Goal: Transaction & Acquisition: Purchase product/service

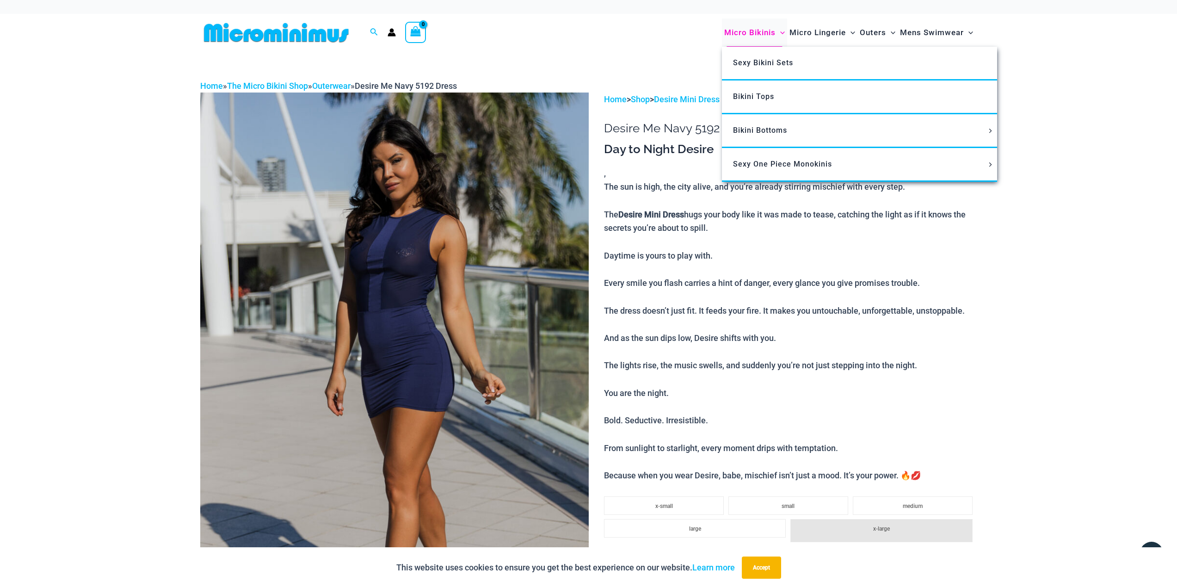
click at [758, 38] on span "Micro Bikinis" at bounding box center [749, 33] width 51 height 24
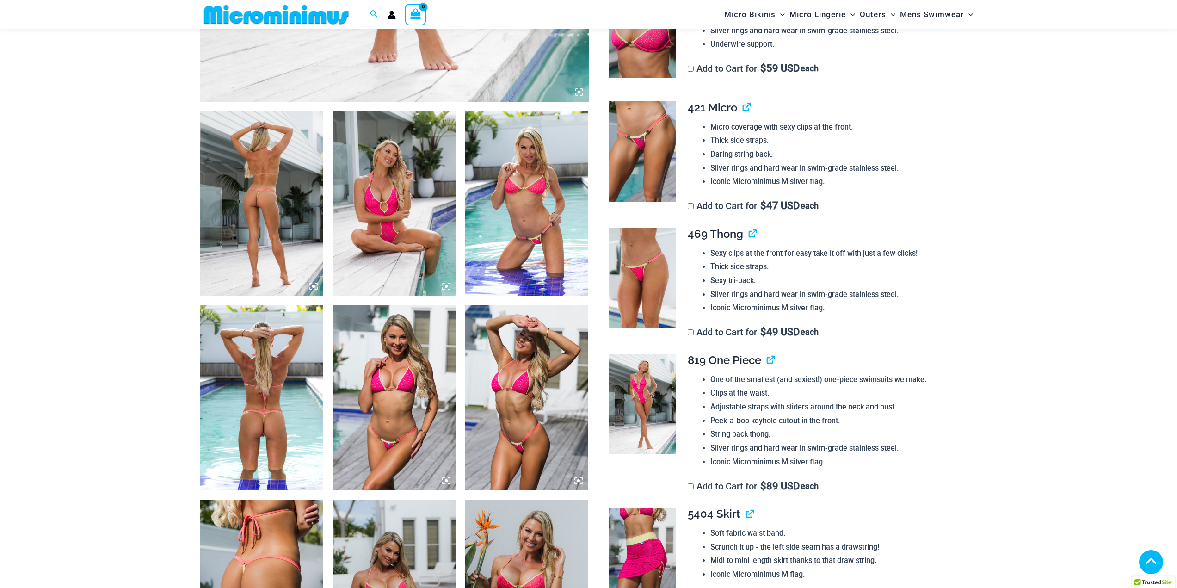
scroll to position [593, 0]
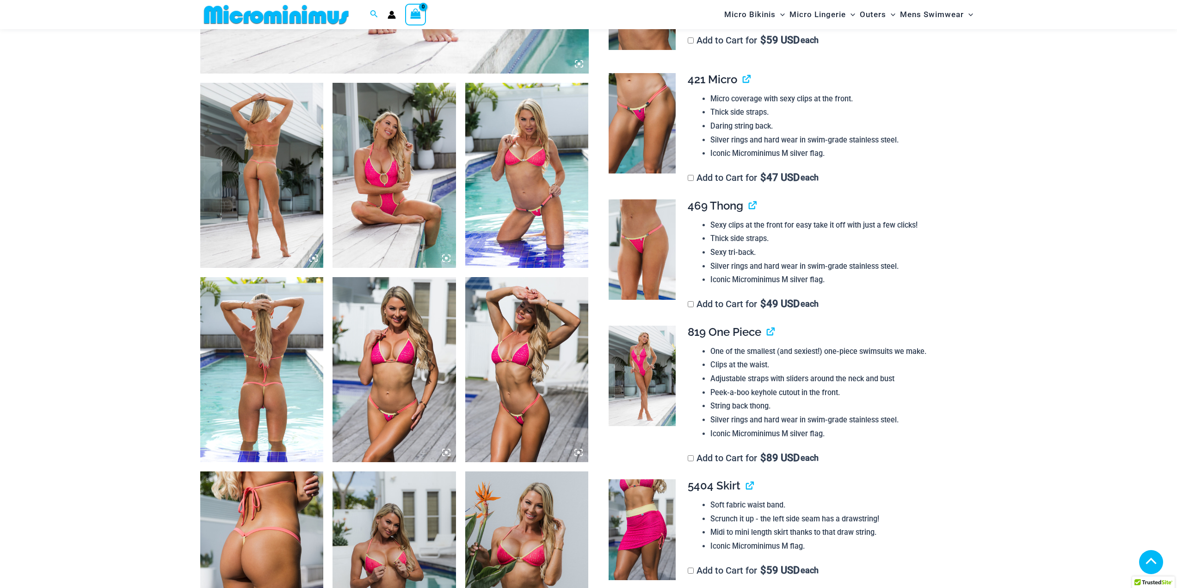
click at [257, 158] on img at bounding box center [261, 175] width 123 height 185
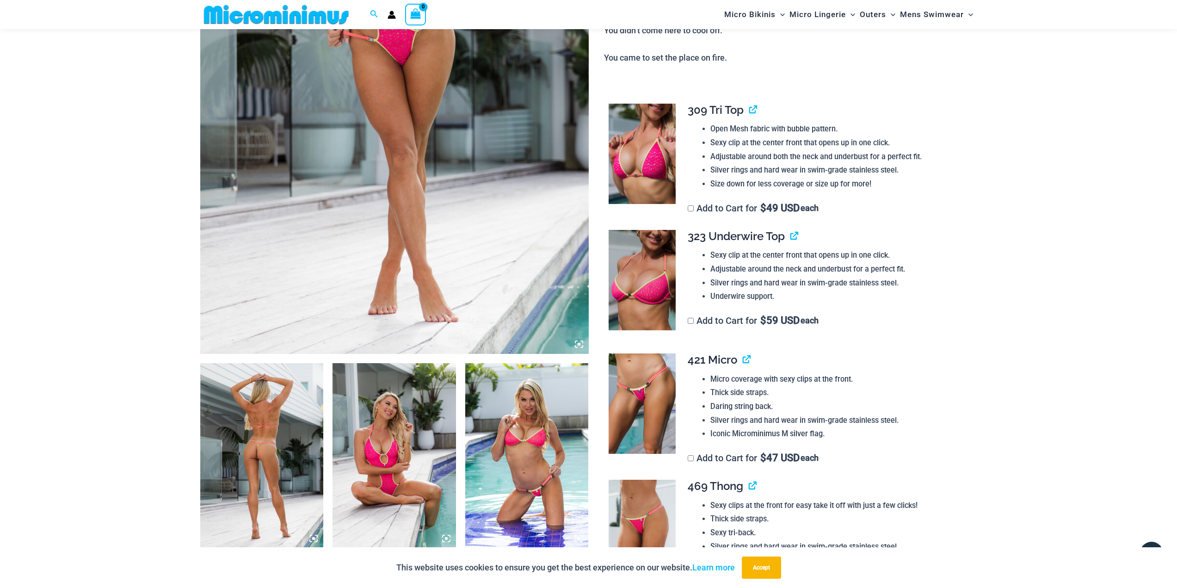
scroll to position [315, 0]
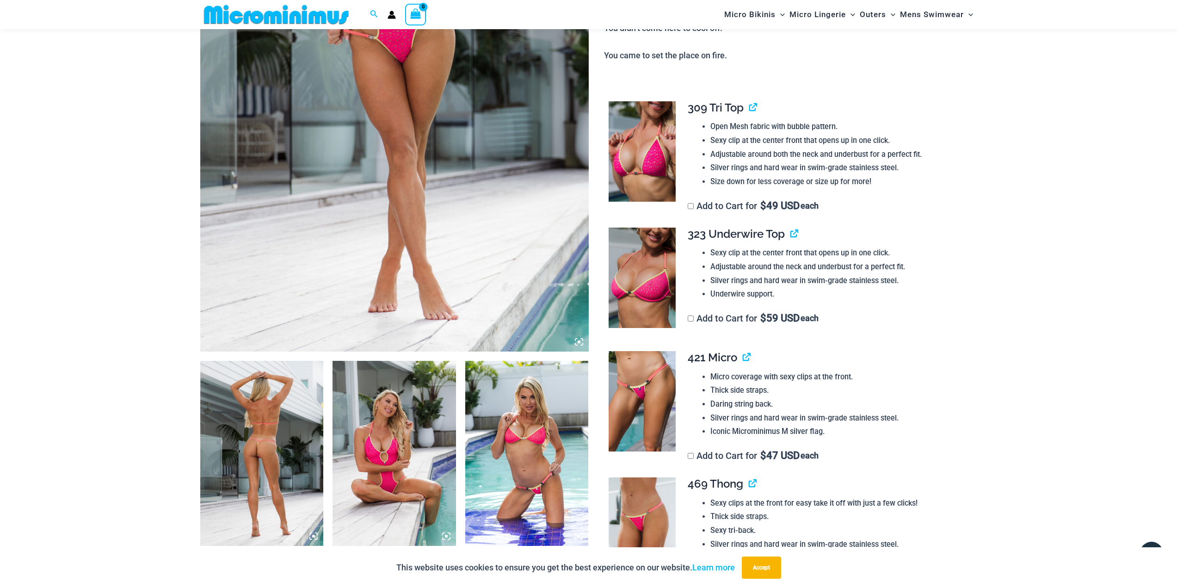
click at [577, 339] on icon at bounding box center [579, 342] width 8 height 8
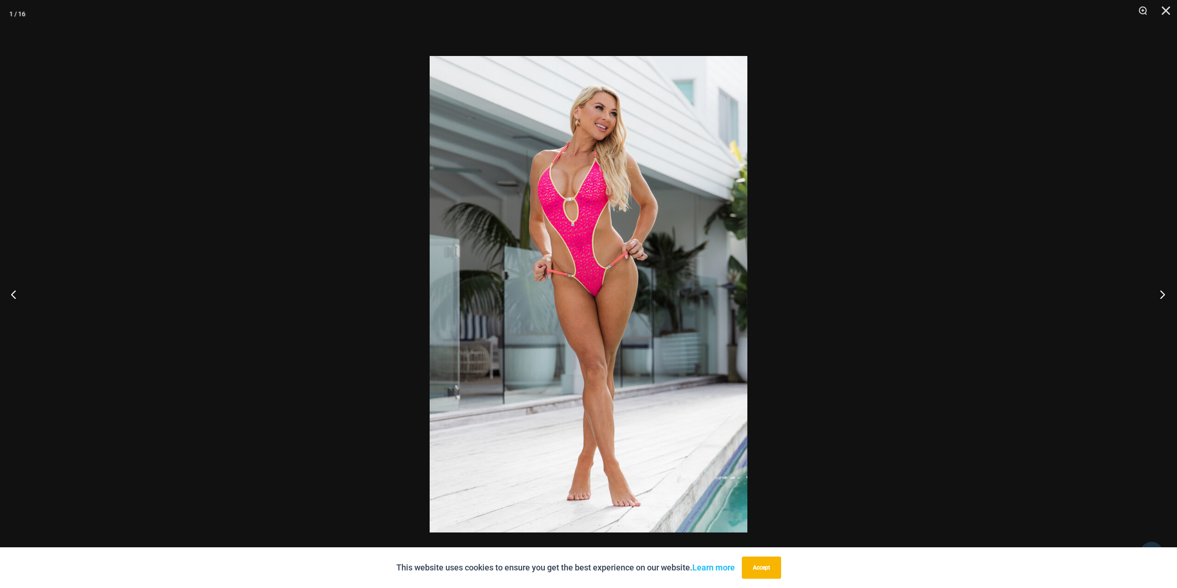
click at [1164, 290] on button "Next" at bounding box center [1159, 294] width 35 height 46
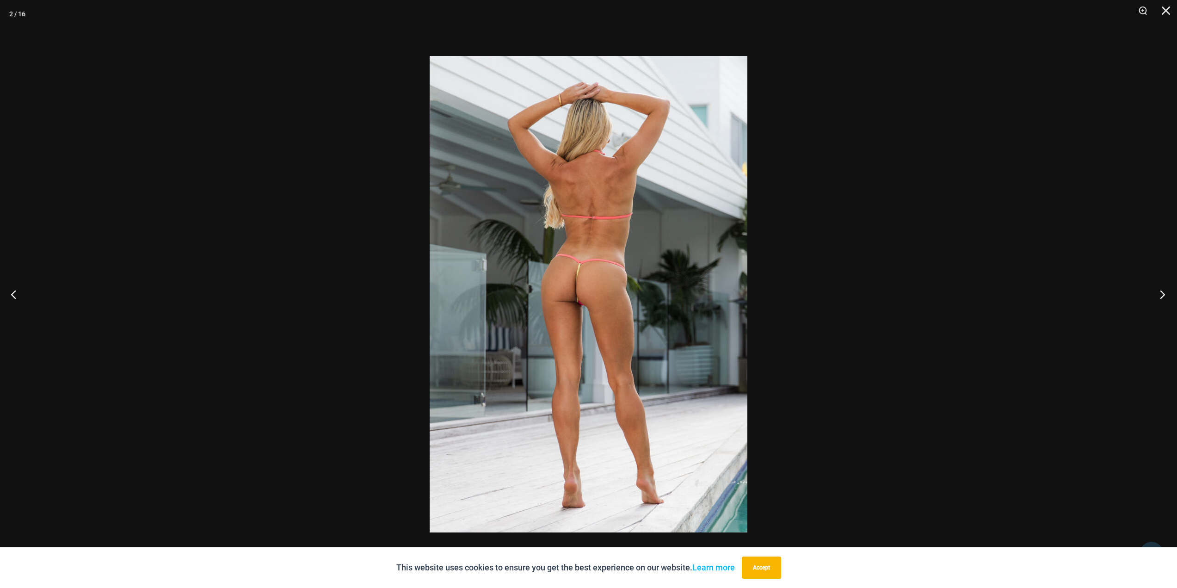
click at [1164, 290] on button "Next" at bounding box center [1159, 294] width 35 height 46
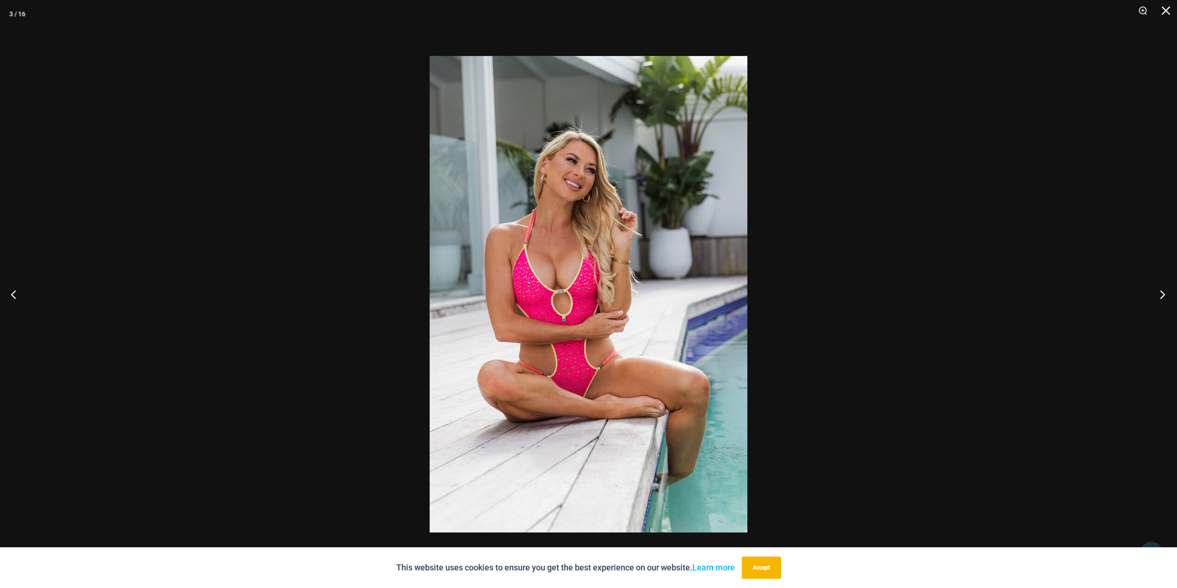
click at [1164, 290] on button "Next" at bounding box center [1159, 294] width 35 height 46
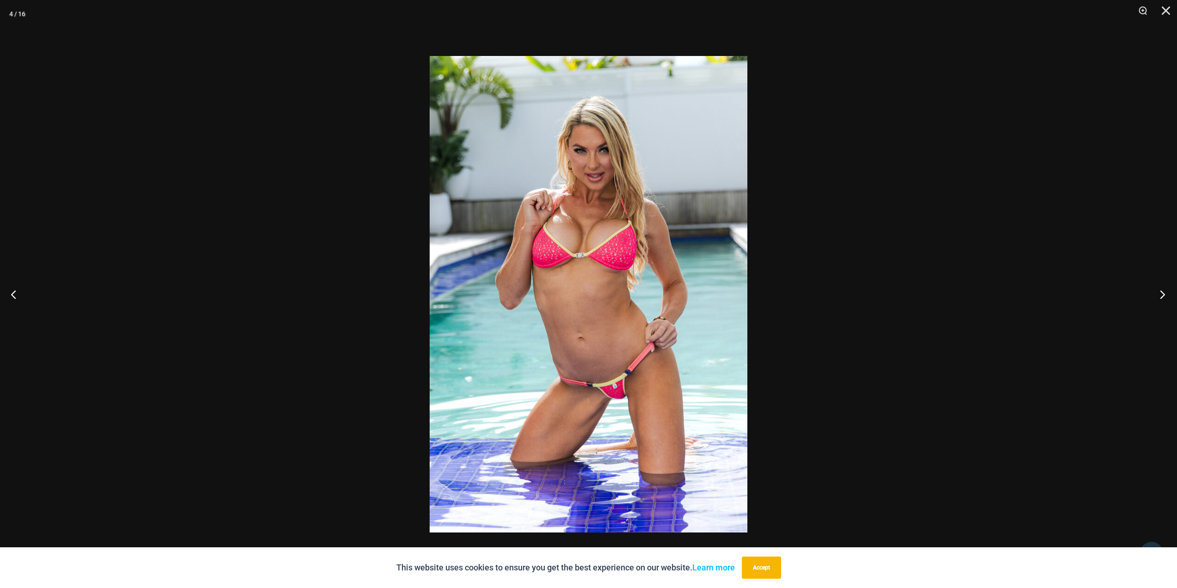
click at [1164, 290] on button "Next" at bounding box center [1159, 294] width 35 height 46
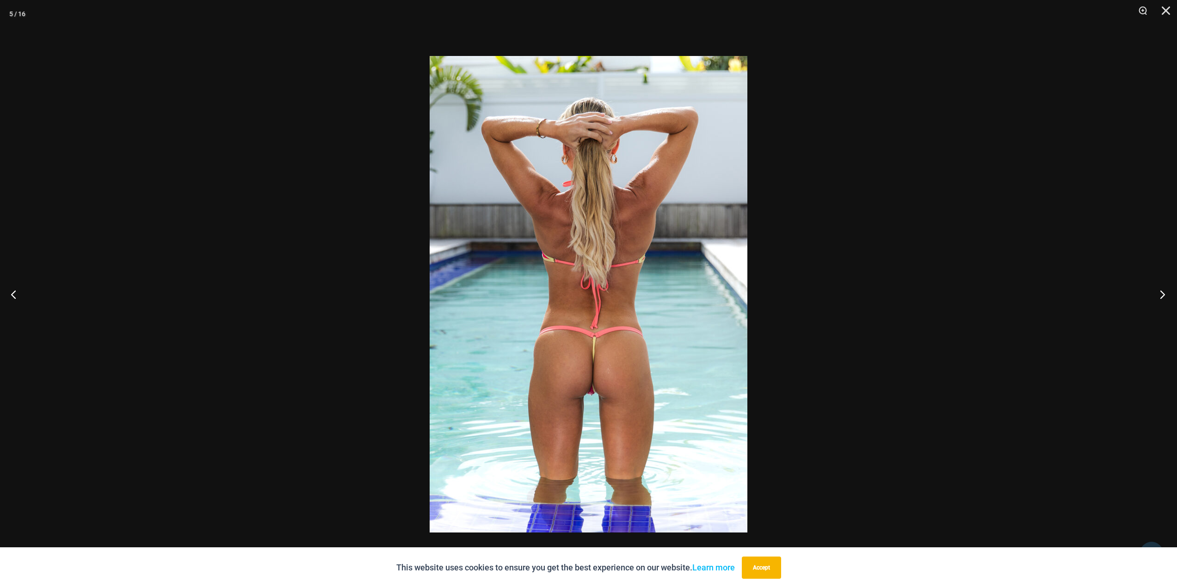
click at [1164, 290] on button "Next" at bounding box center [1159, 294] width 35 height 46
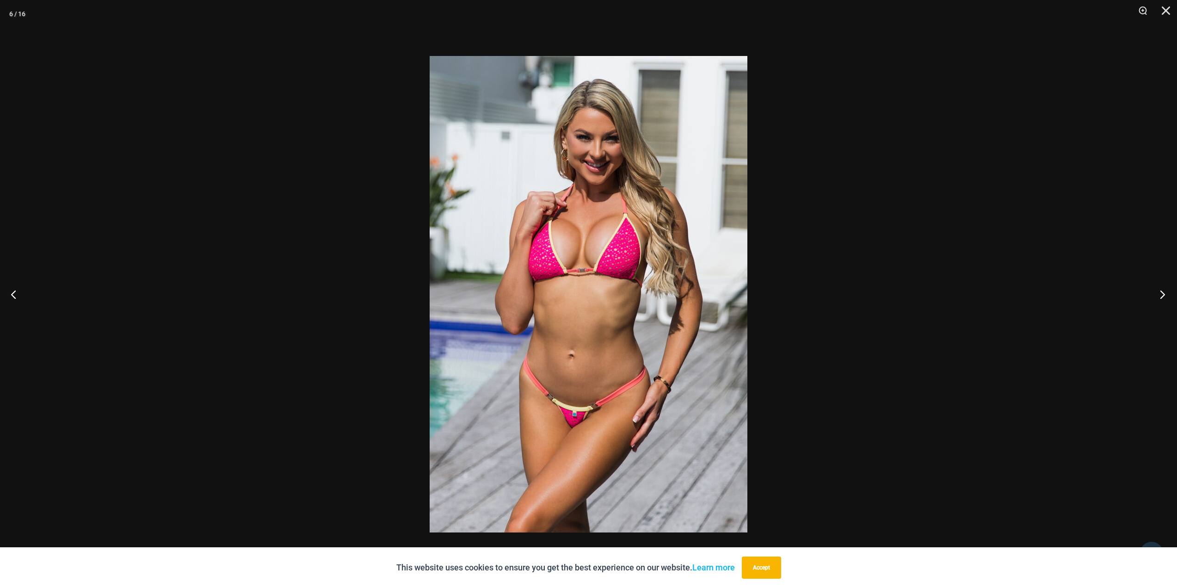
click at [1164, 290] on button "Next" at bounding box center [1159, 294] width 35 height 46
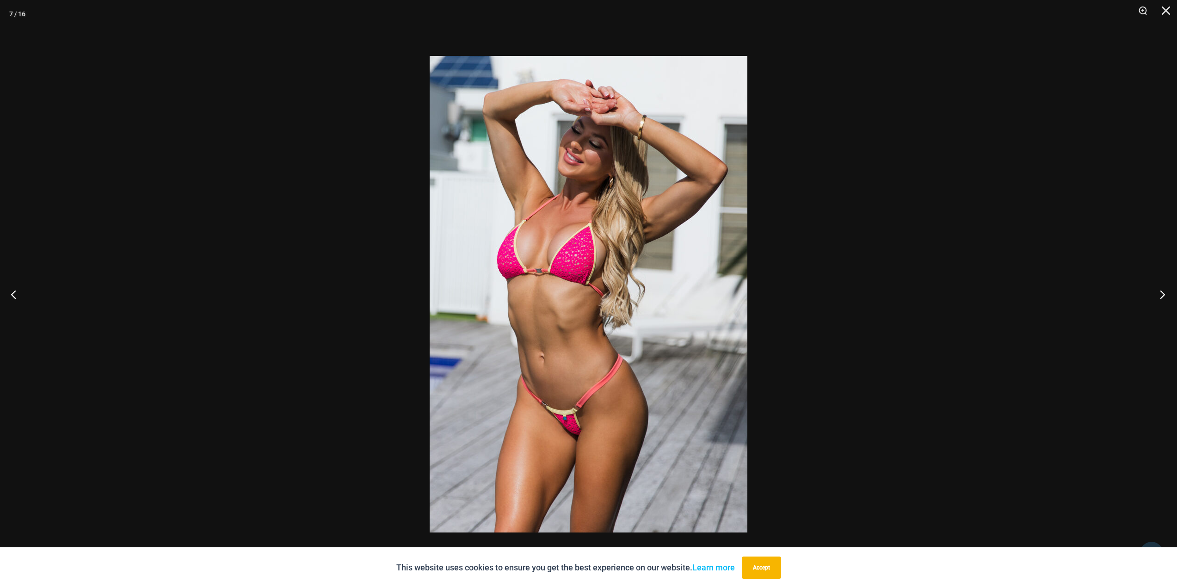
click at [1164, 290] on button "Next" at bounding box center [1159, 294] width 35 height 46
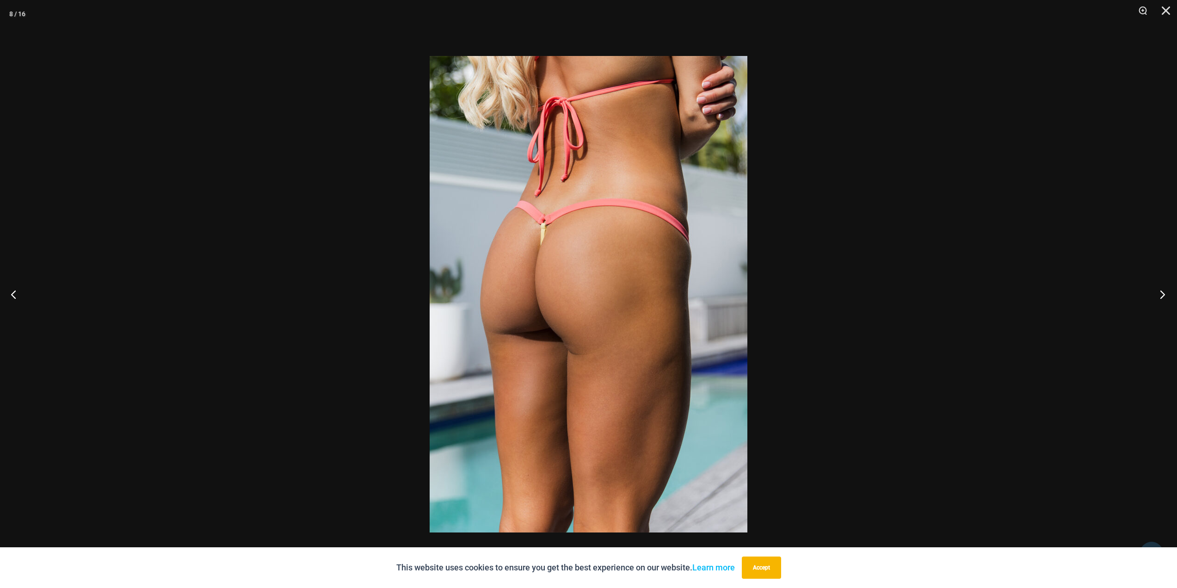
click at [1164, 290] on button "Next" at bounding box center [1159, 294] width 35 height 46
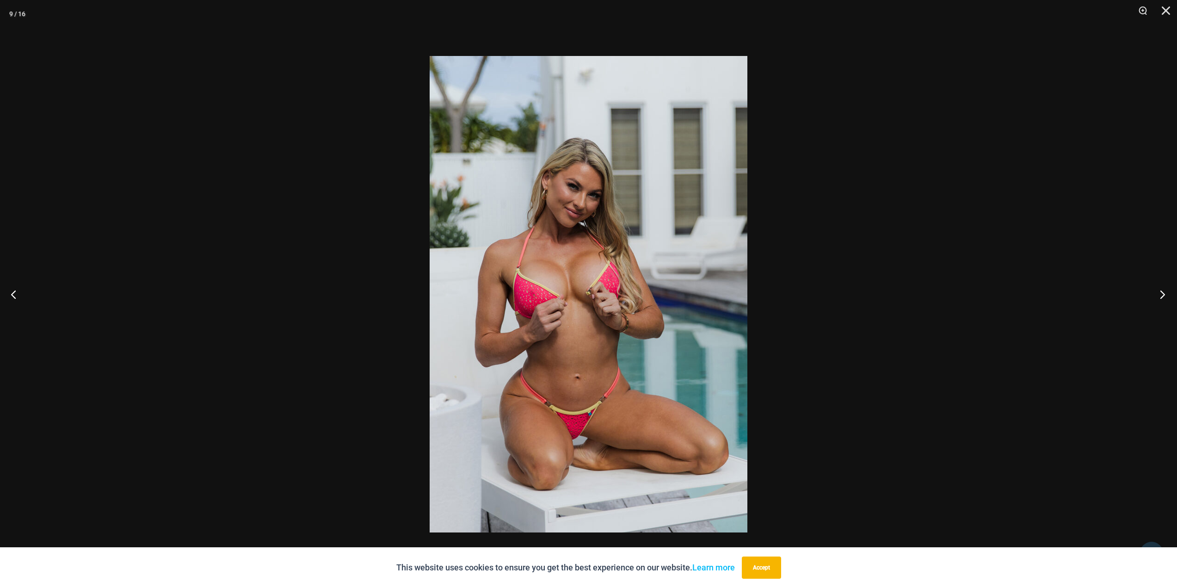
click at [1164, 290] on button "Next" at bounding box center [1159, 294] width 35 height 46
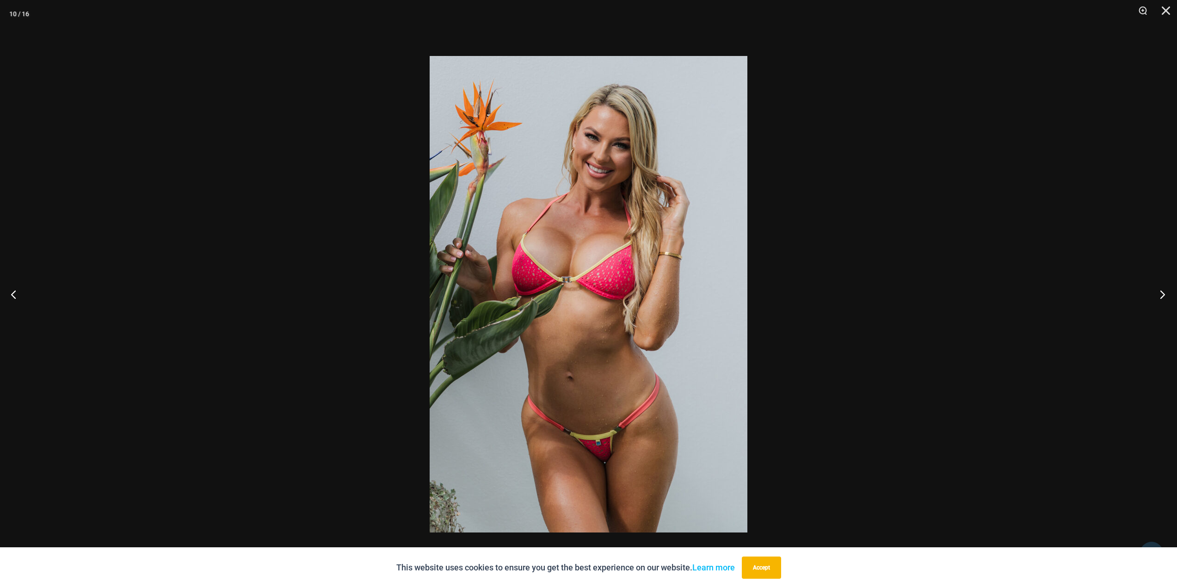
click at [1164, 290] on button "Next" at bounding box center [1159, 294] width 35 height 46
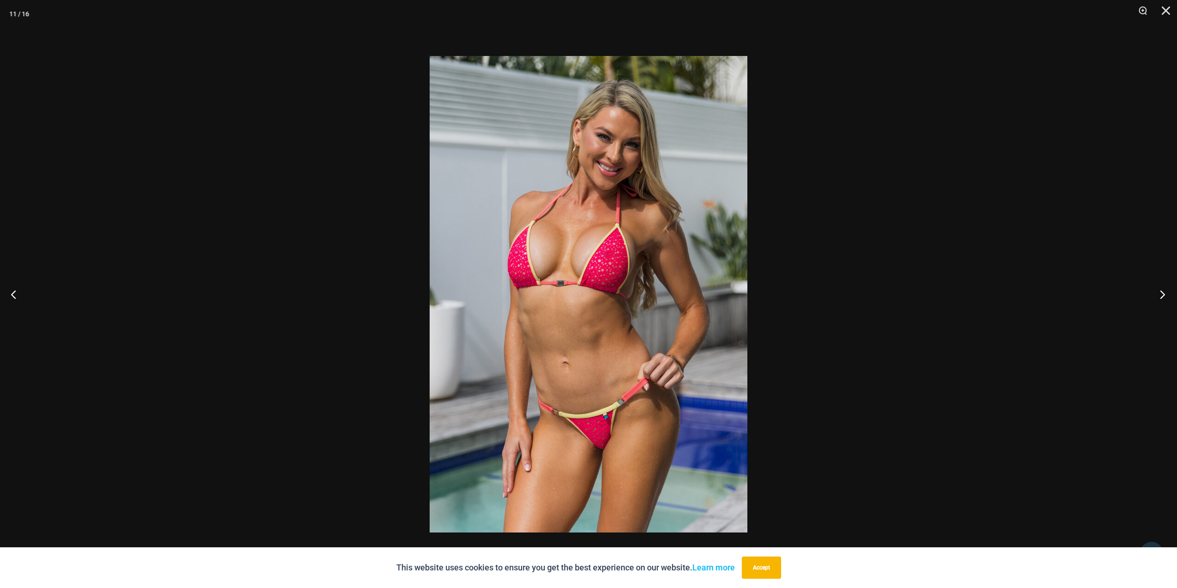
click at [1161, 293] on button "Next" at bounding box center [1159, 294] width 35 height 46
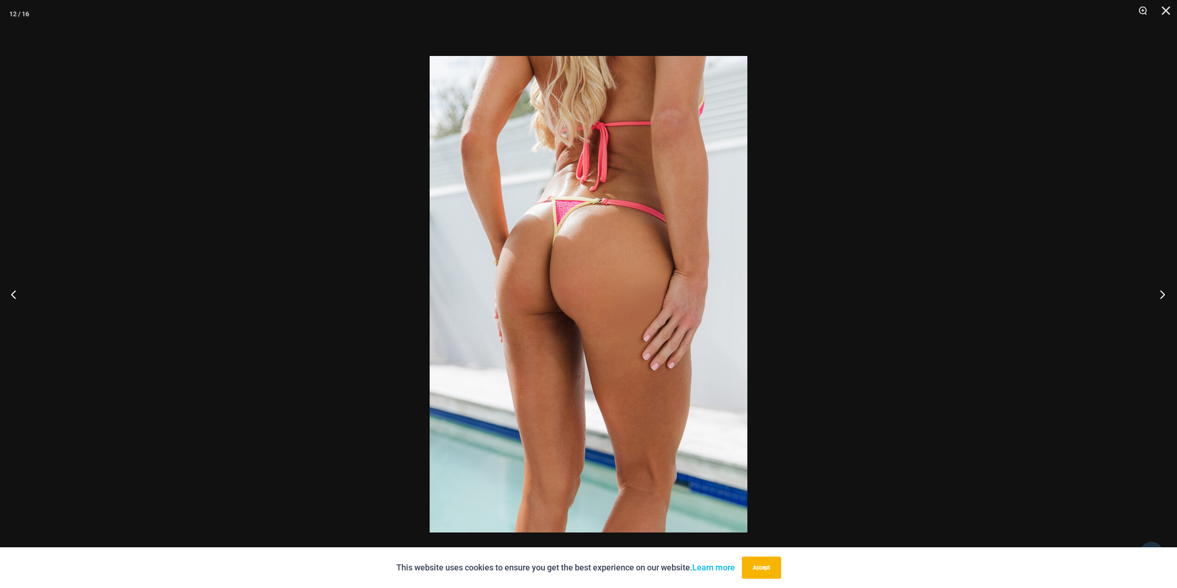
click at [1158, 297] on button "Next" at bounding box center [1159, 294] width 35 height 46
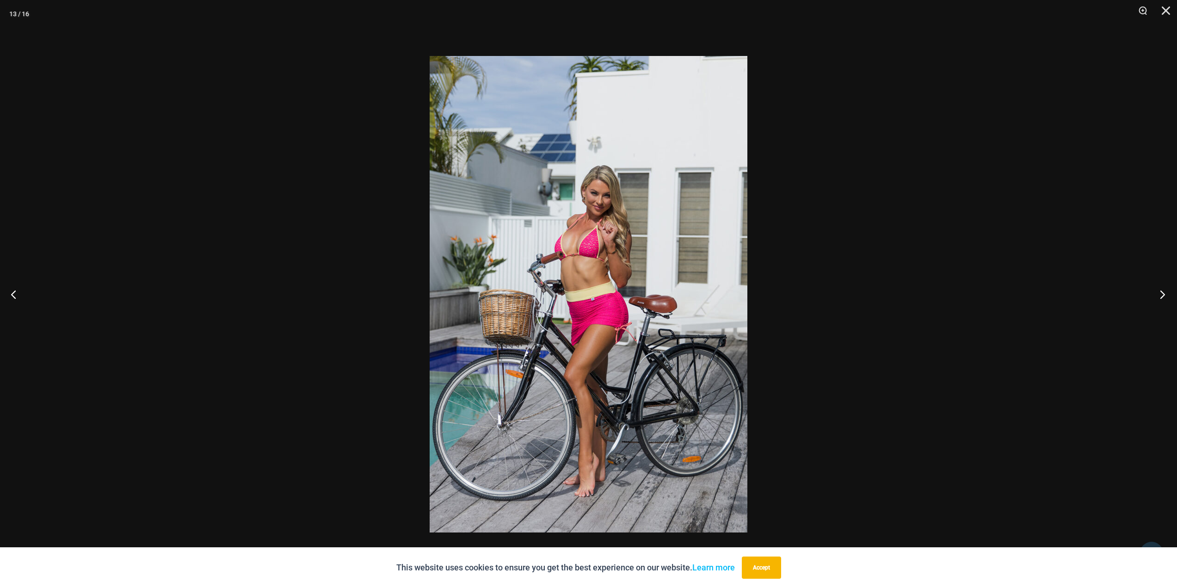
click at [1158, 295] on button "Next" at bounding box center [1159, 294] width 35 height 46
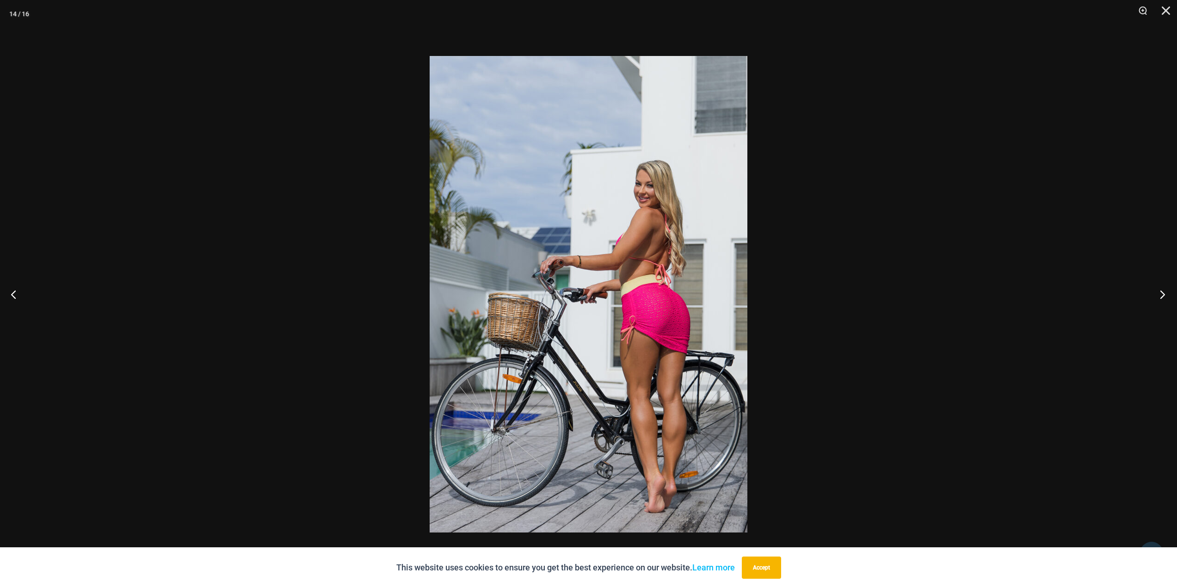
click at [1158, 295] on button "Next" at bounding box center [1159, 294] width 35 height 46
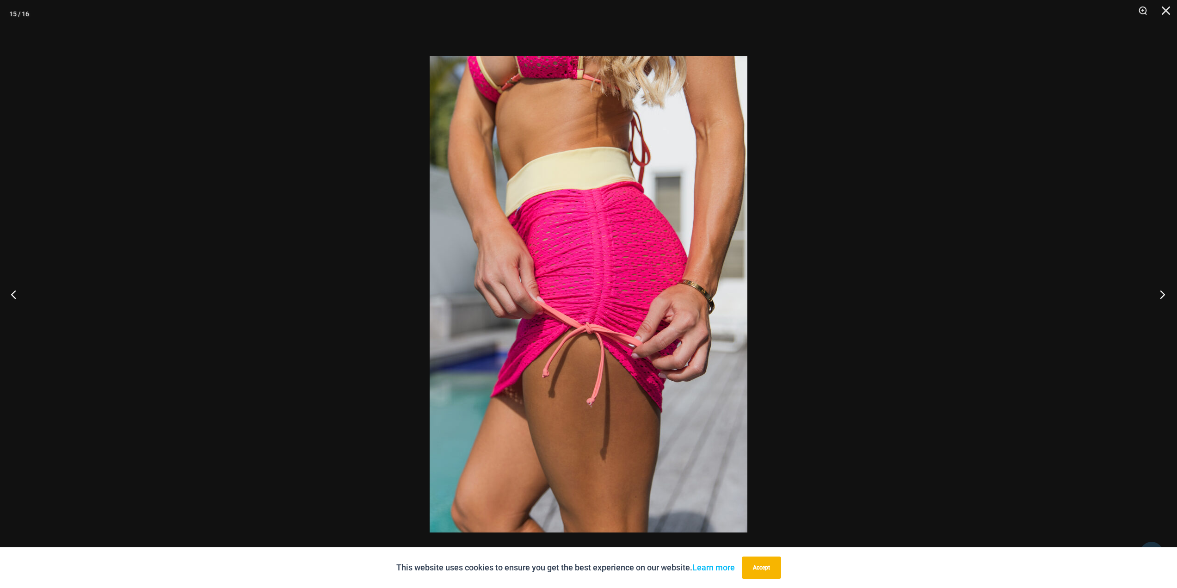
click at [1159, 294] on button "Next" at bounding box center [1159, 294] width 35 height 46
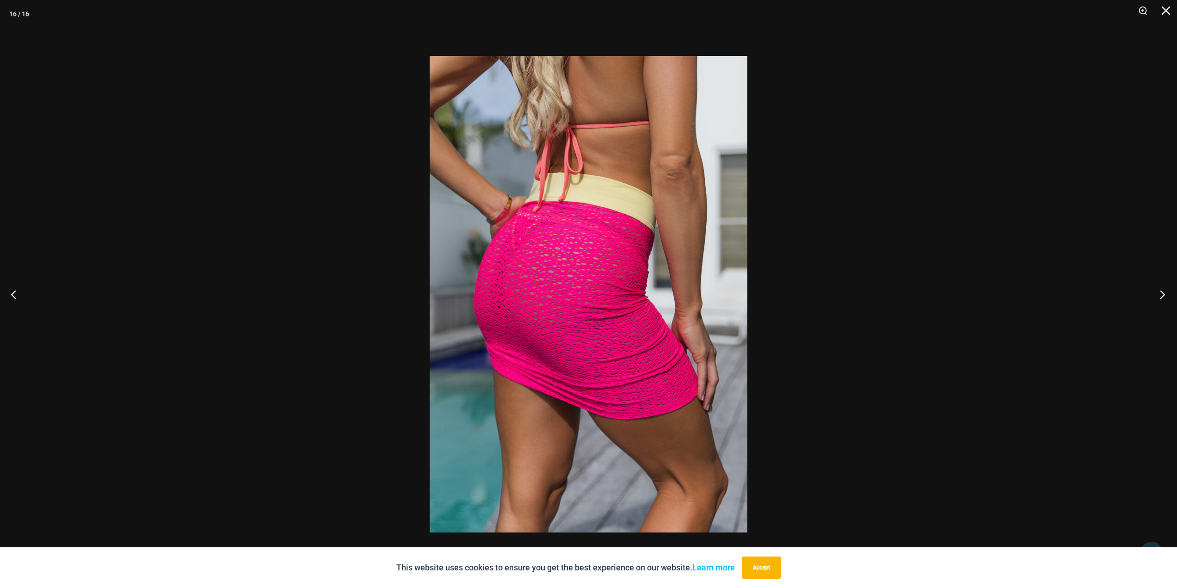
click at [1159, 295] on button "Next" at bounding box center [1159, 294] width 35 height 46
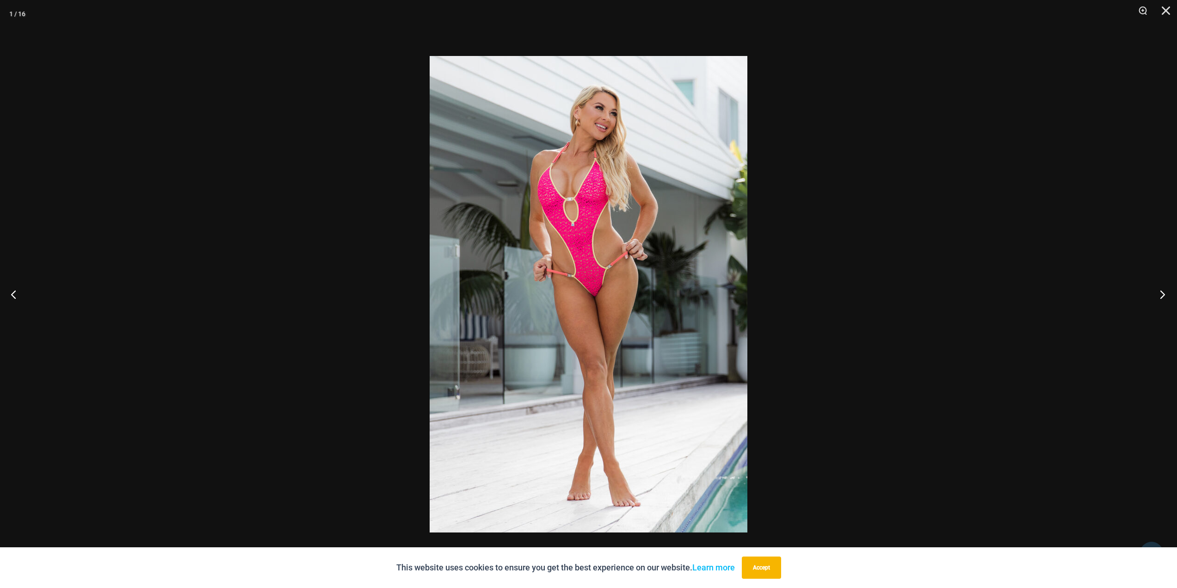
click at [1159, 296] on button "Next" at bounding box center [1159, 294] width 35 height 46
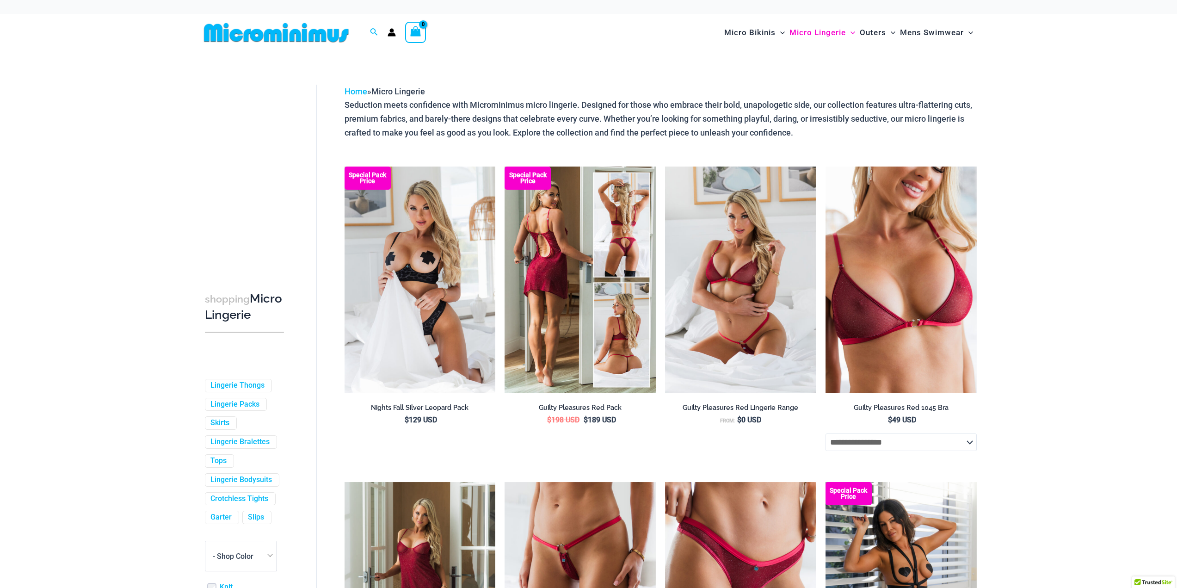
click at [555, 246] on img at bounding box center [579, 279] width 151 height 227
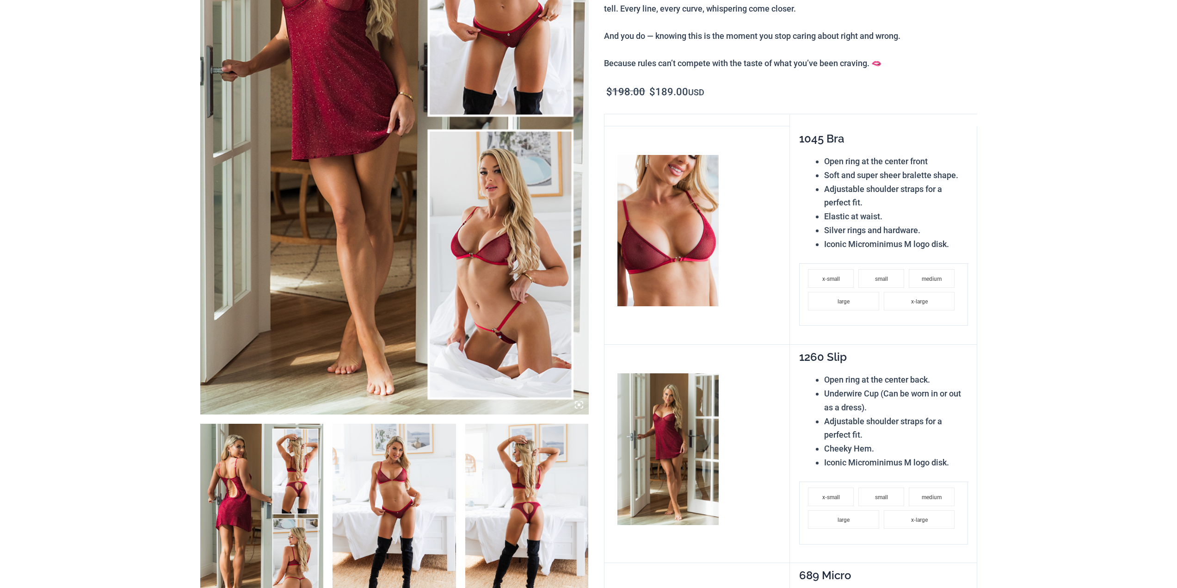
scroll to position [462, 0]
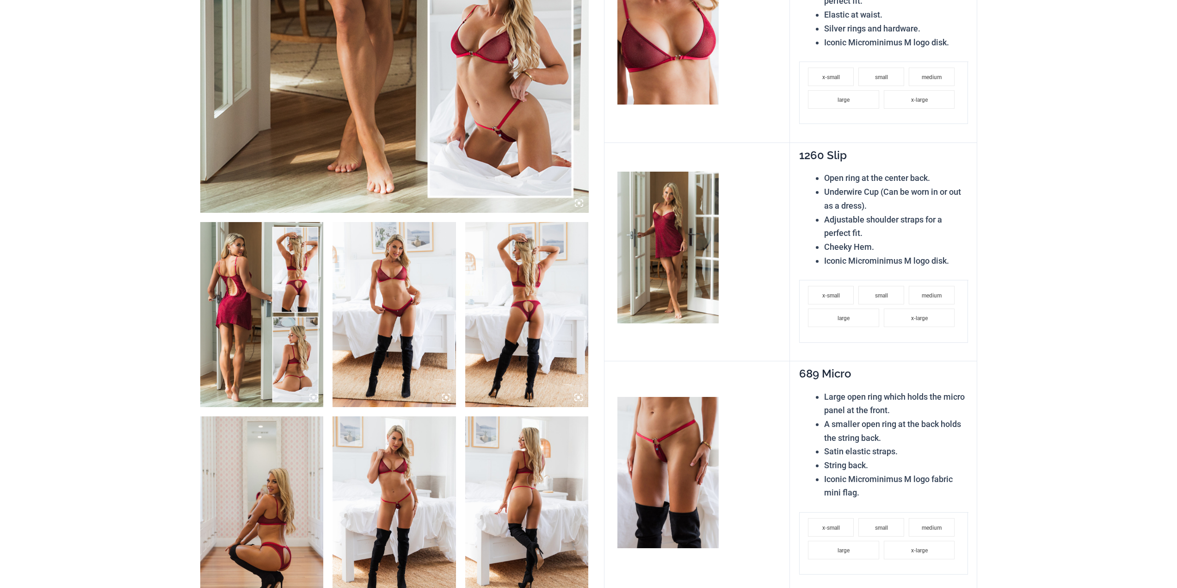
click at [245, 274] on img at bounding box center [261, 314] width 123 height 185
click at [401, 286] on img at bounding box center [393, 314] width 123 height 185
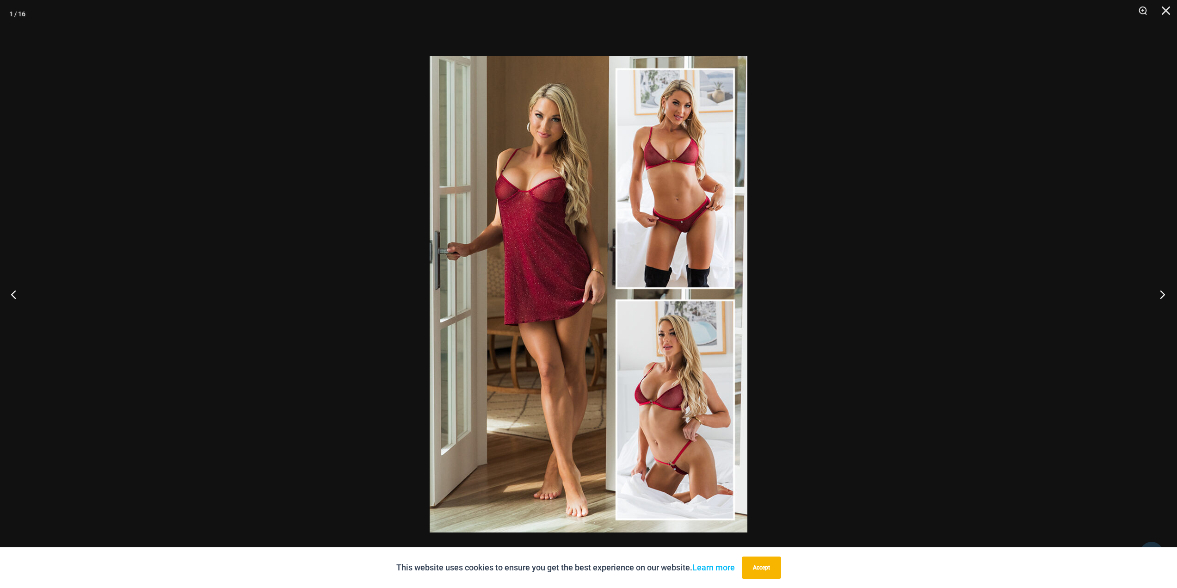
click at [1161, 297] on button "Next" at bounding box center [1159, 294] width 35 height 46
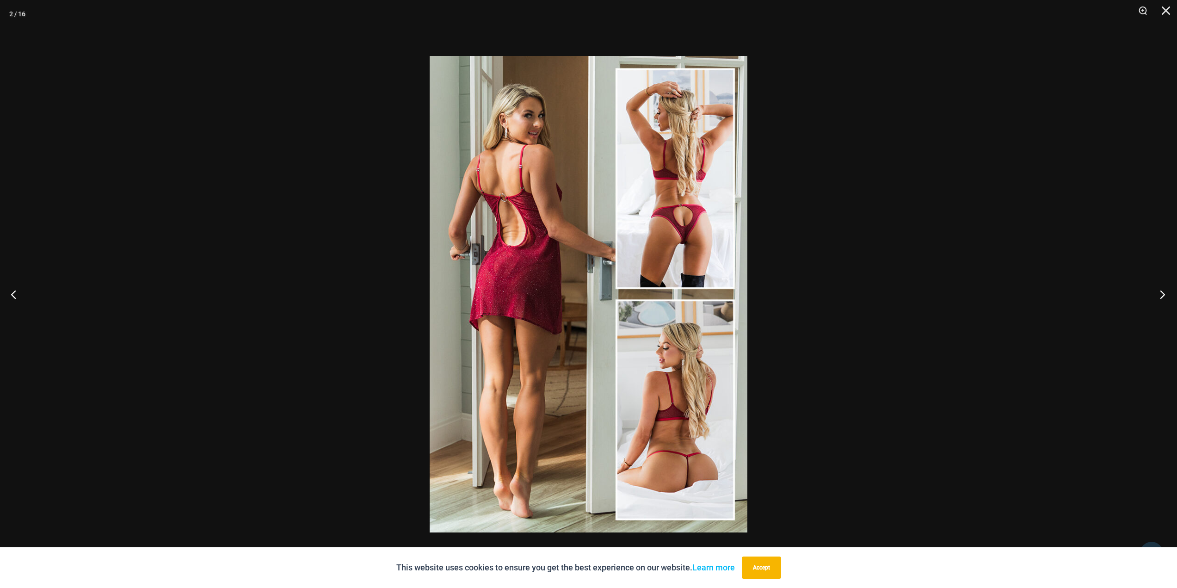
click at [1161, 297] on button "Next" at bounding box center [1159, 294] width 35 height 46
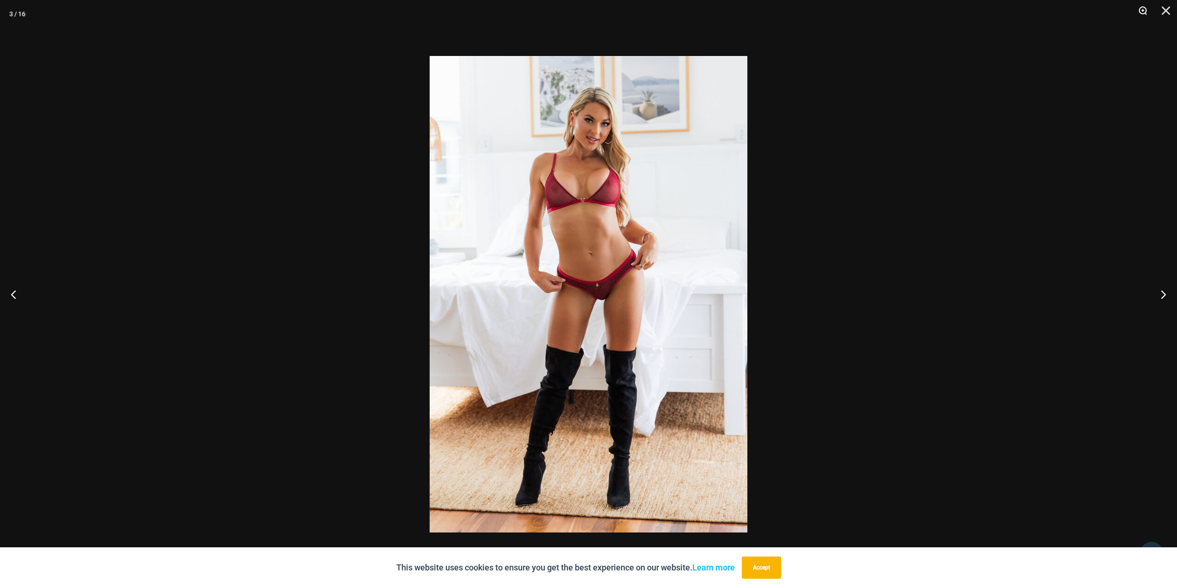
click at [1144, 12] on button "Zoom" at bounding box center [1139, 14] width 23 height 28
click at [1143, 12] on button "Zoom" at bounding box center [1139, 14] width 23 height 28
click at [1141, 9] on button "Zoom" at bounding box center [1139, 14] width 23 height 28
click at [1162, 289] on button "Next" at bounding box center [1159, 294] width 35 height 46
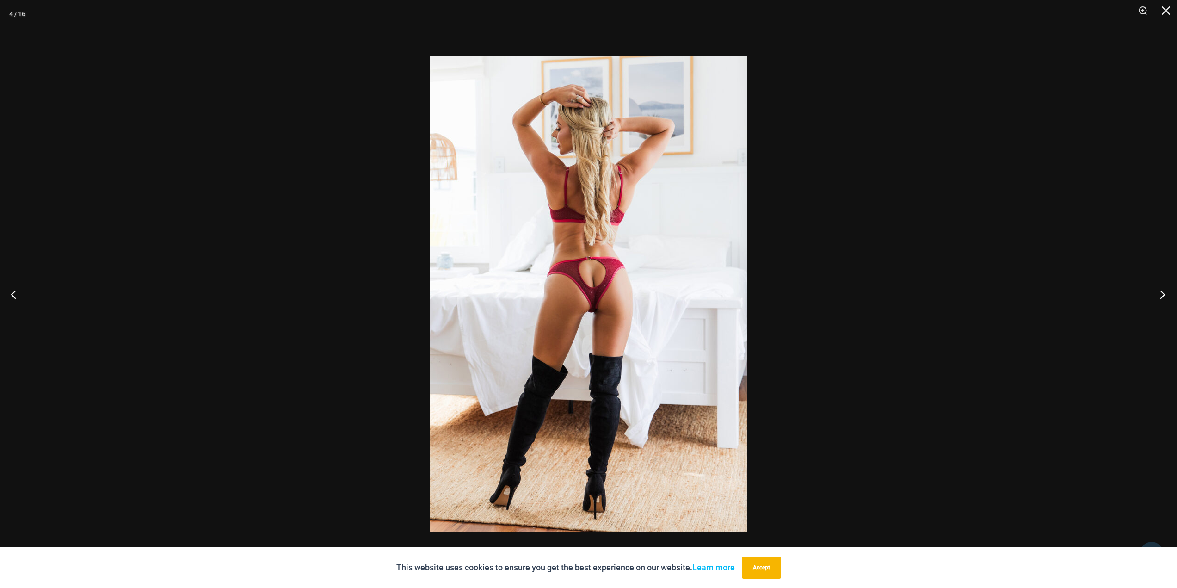
click at [1162, 289] on button "Next" at bounding box center [1159, 294] width 35 height 46
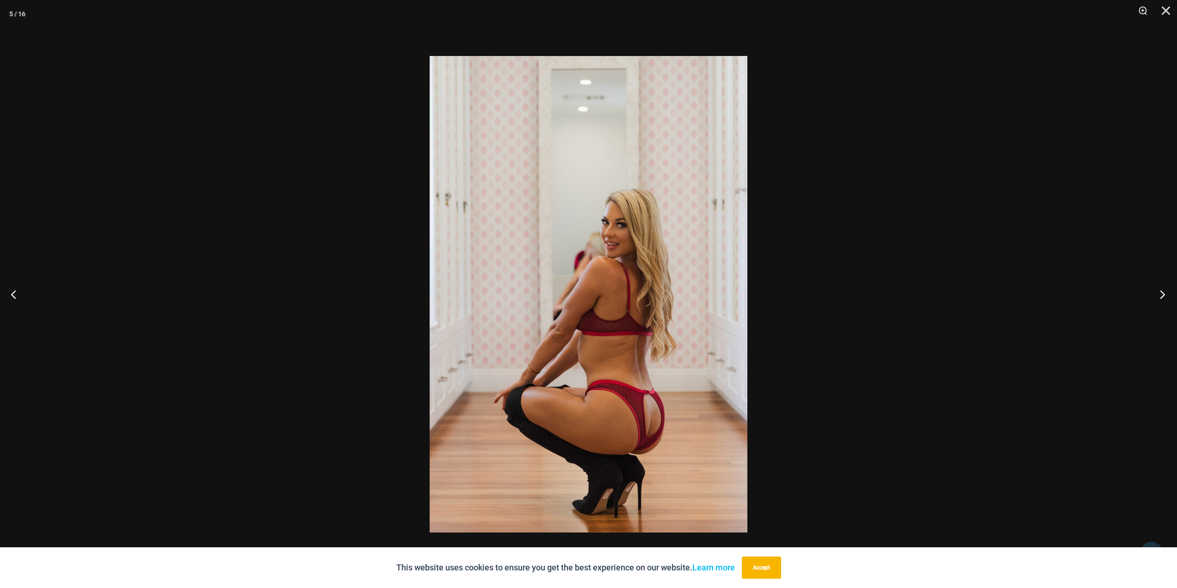
click at [1162, 289] on button "Next" at bounding box center [1159, 294] width 35 height 46
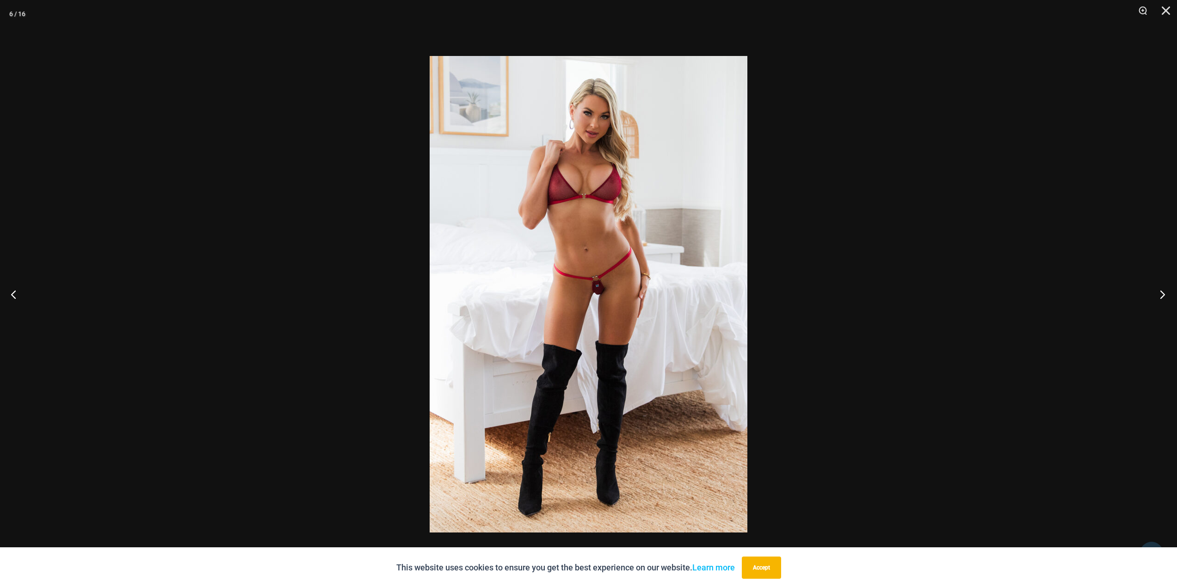
click at [1161, 289] on button "Next" at bounding box center [1159, 294] width 35 height 46
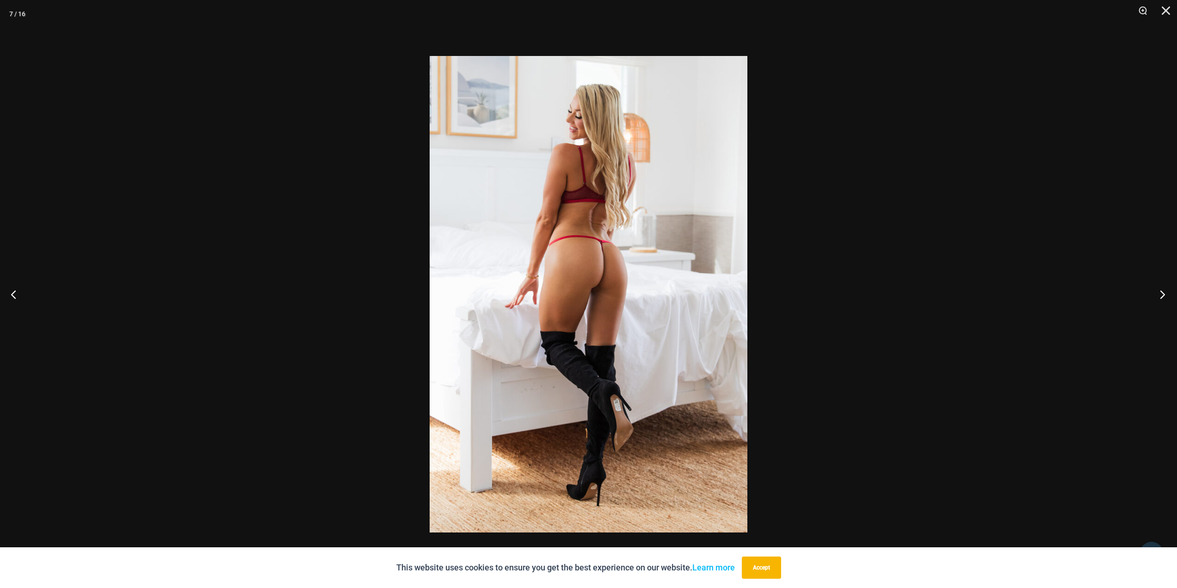
click at [1161, 289] on button "Next" at bounding box center [1159, 294] width 35 height 46
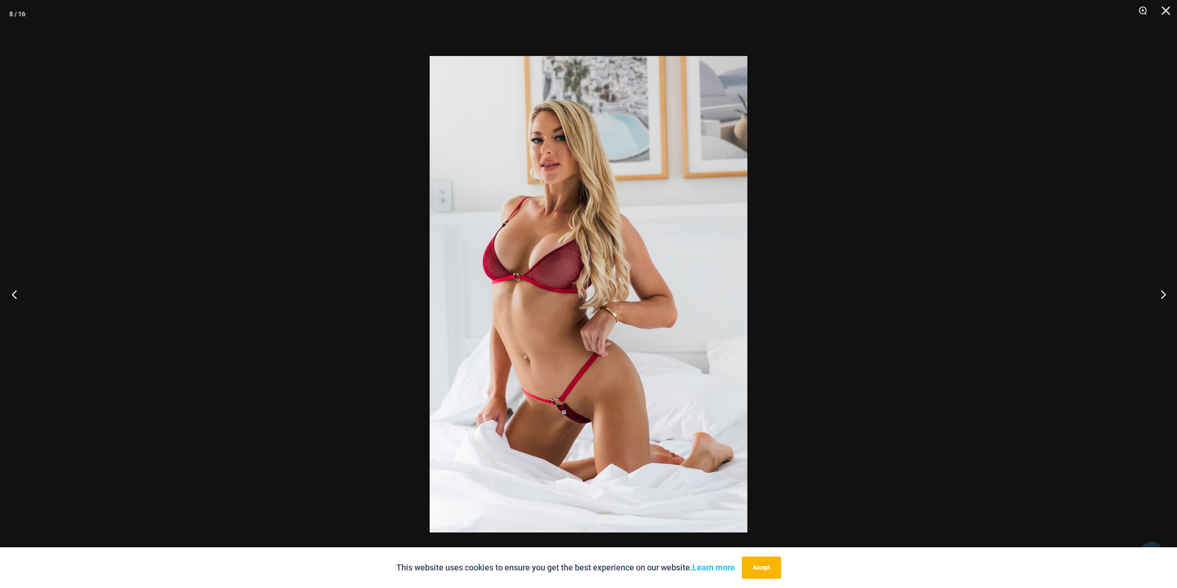
click at [13, 298] on button "Previous" at bounding box center [17, 294] width 35 height 46
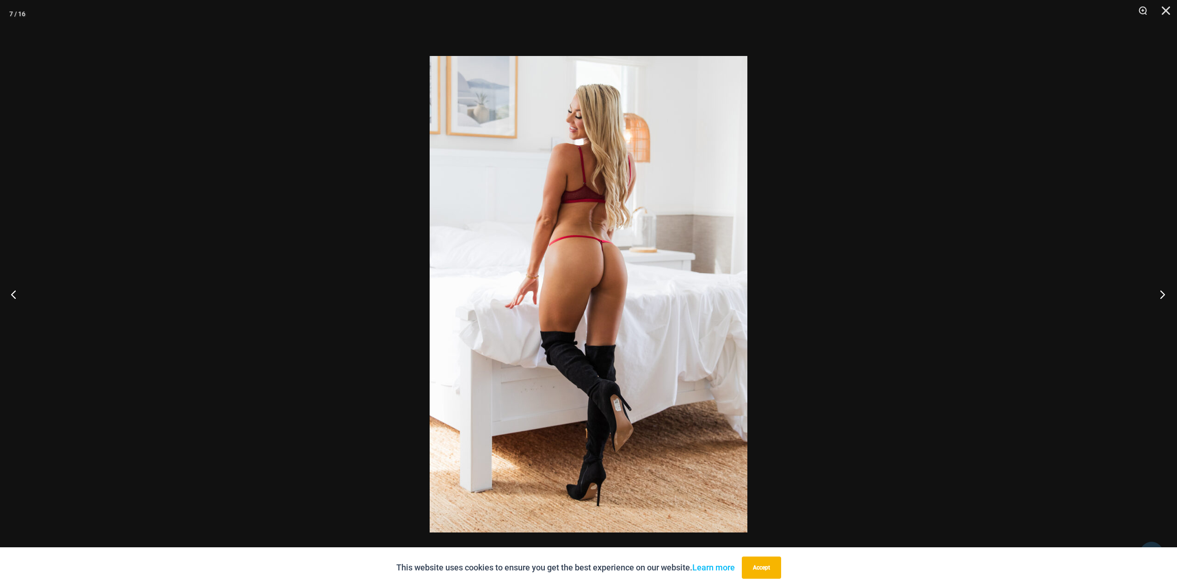
click at [1166, 287] on button "Next" at bounding box center [1159, 294] width 35 height 46
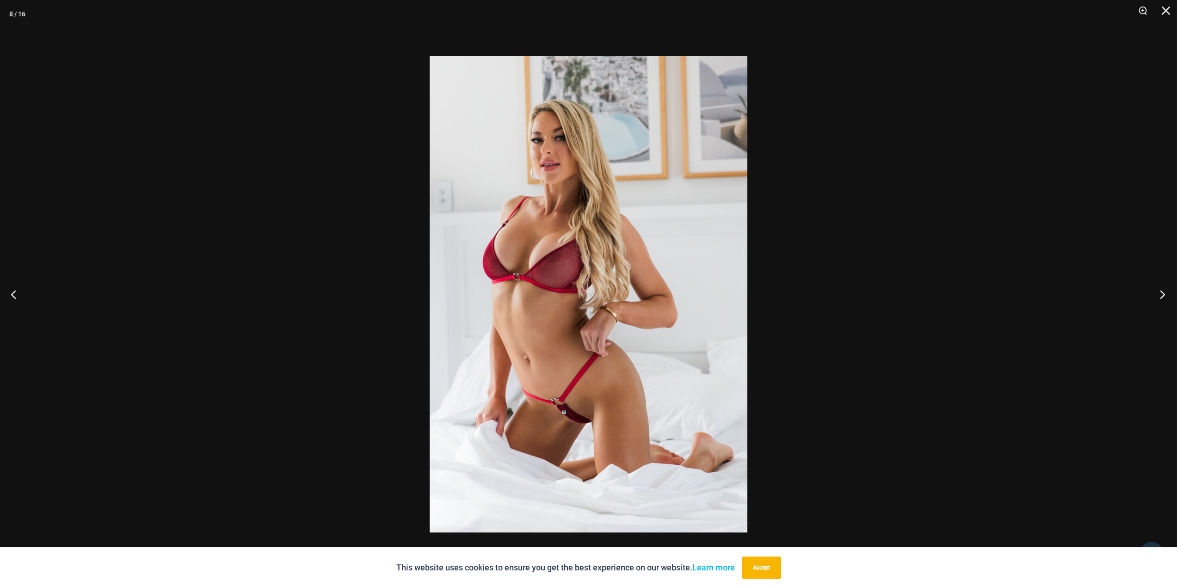
click at [1159, 298] on button "Next" at bounding box center [1159, 294] width 35 height 46
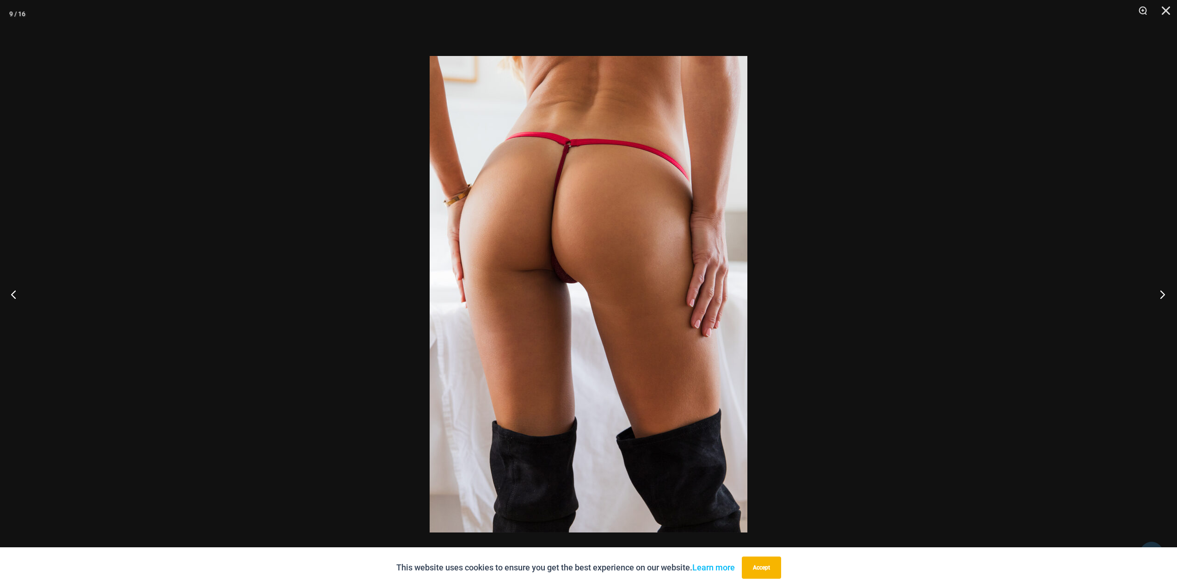
click at [1159, 298] on button "Next" at bounding box center [1159, 294] width 35 height 46
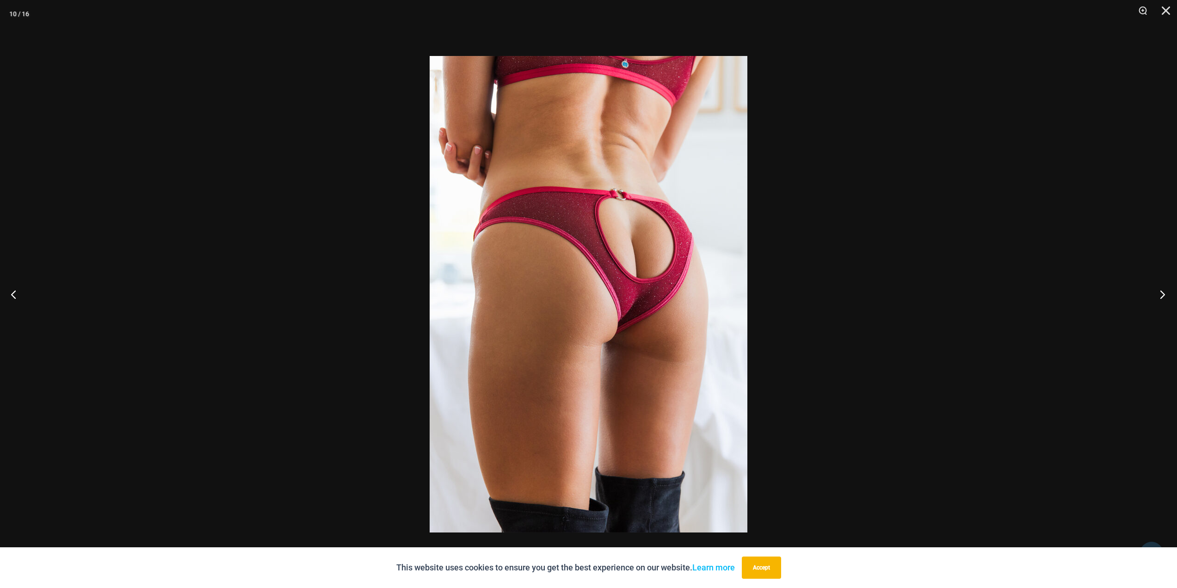
click at [1158, 298] on button "Next" at bounding box center [1159, 294] width 35 height 46
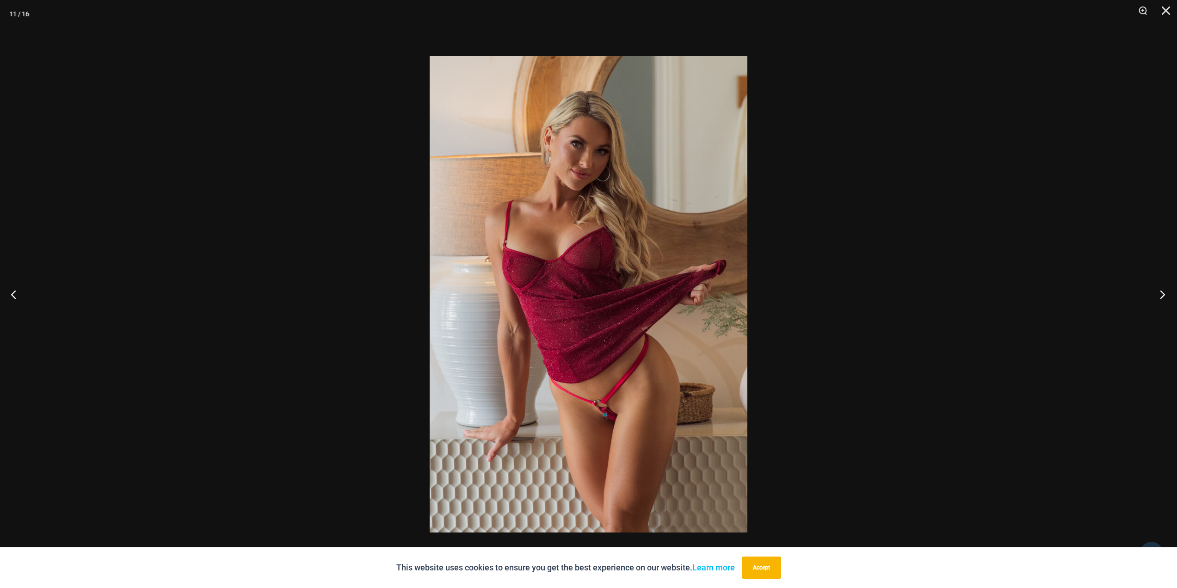
click at [1157, 299] on button "Next" at bounding box center [1159, 294] width 35 height 46
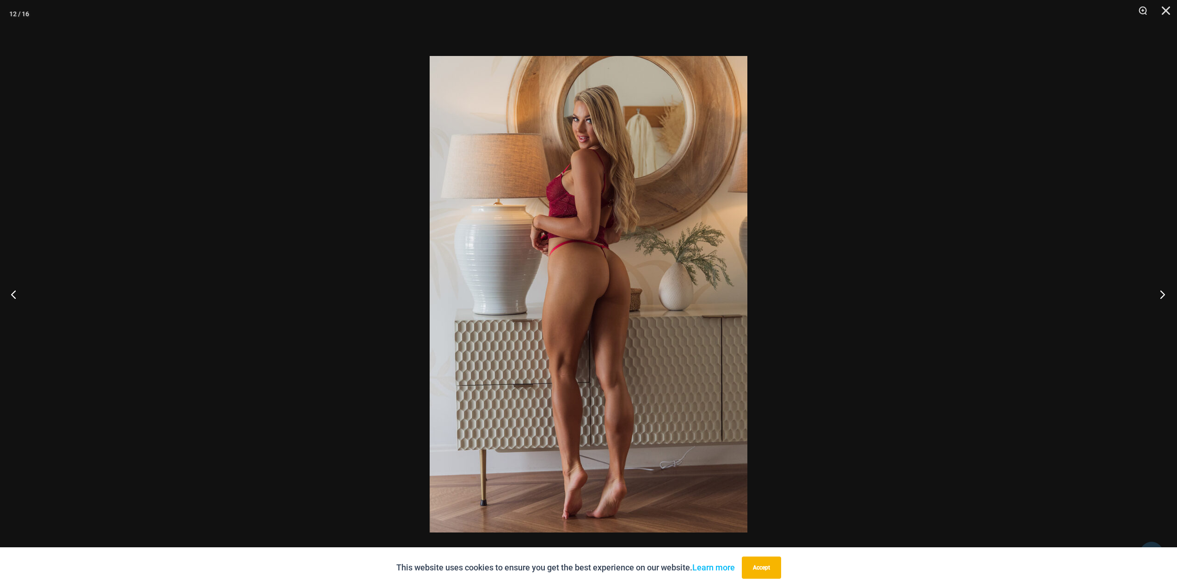
click at [1157, 299] on button "Next" at bounding box center [1159, 294] width 35 height 46
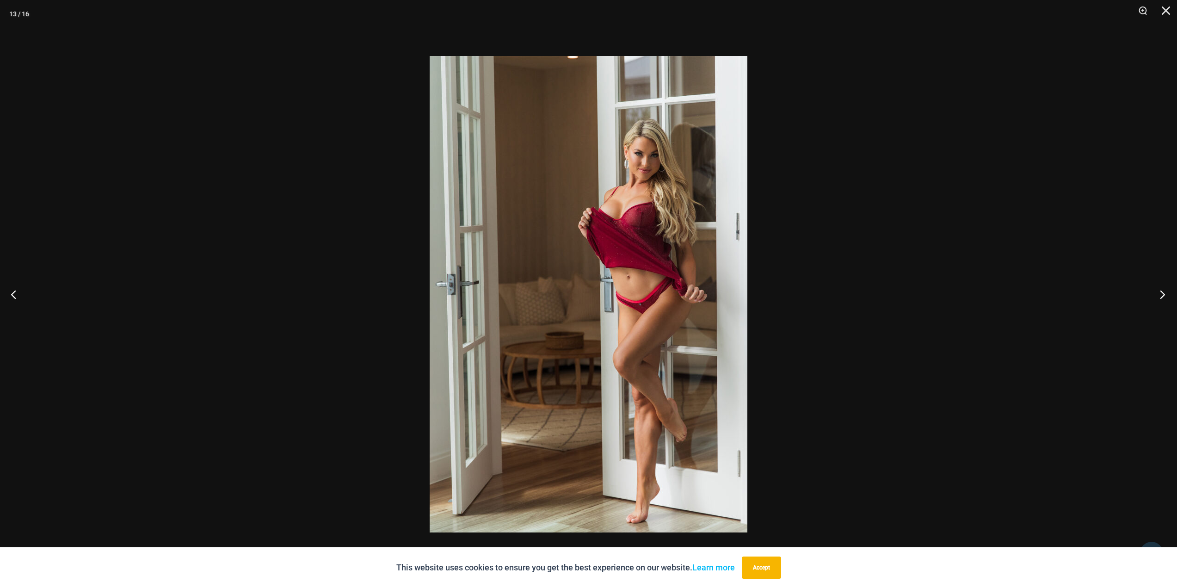
click at [1157, 299] on button "Next" at bounding box center [1159, 294] width 35 height 46
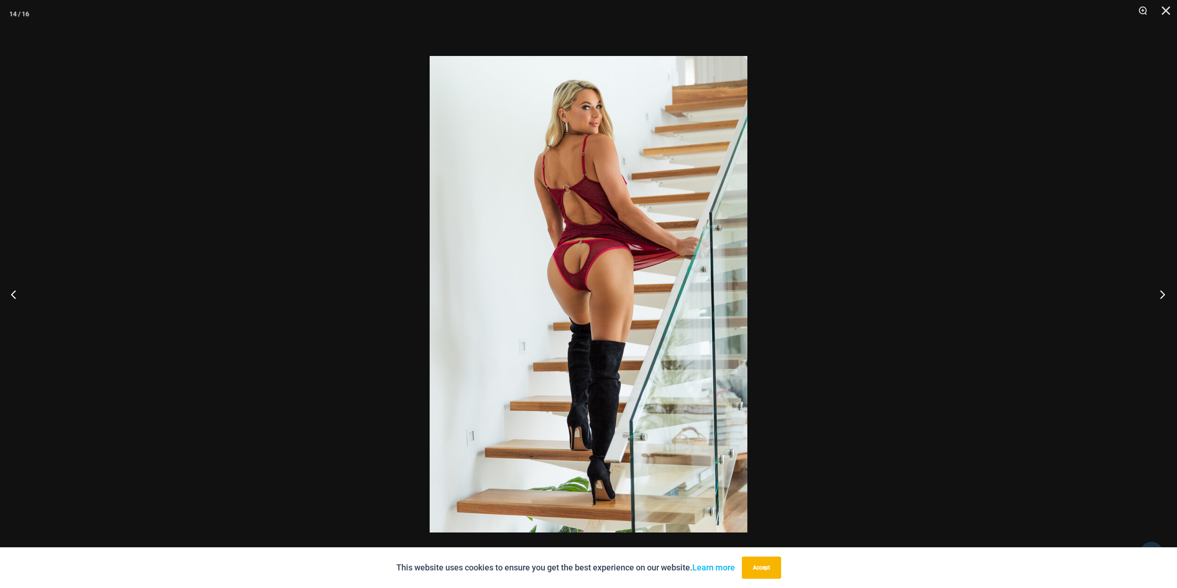
click at [1157, 299] on button "Next" at bounding box center [1159, 294] width 35 height 46
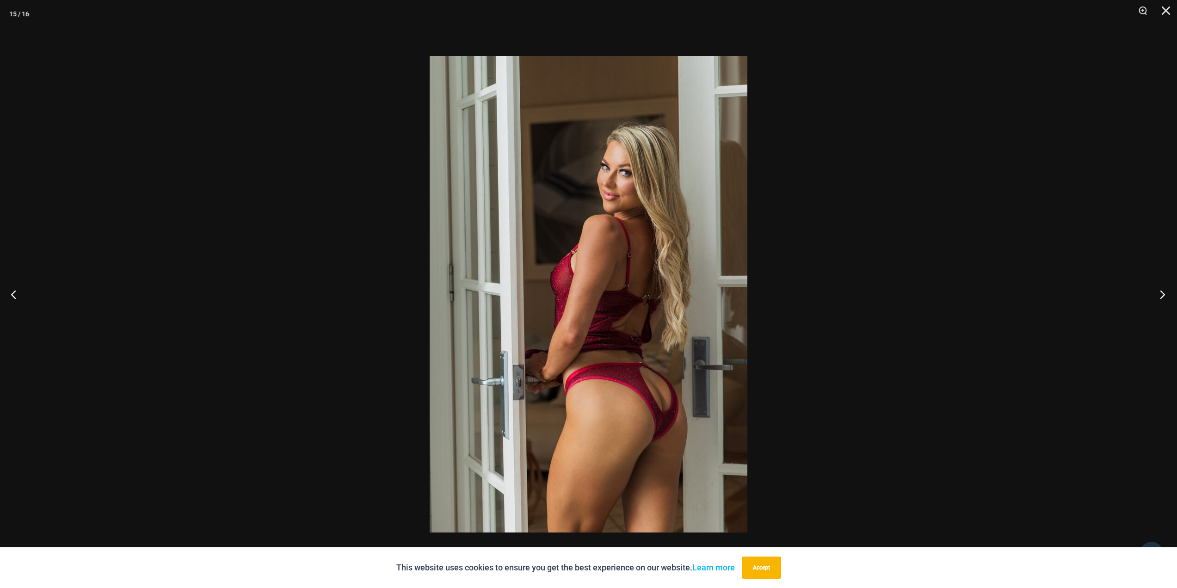
click at [1157, 299] on button "Next" at bounding box center [1159, 294] width 35 height 46
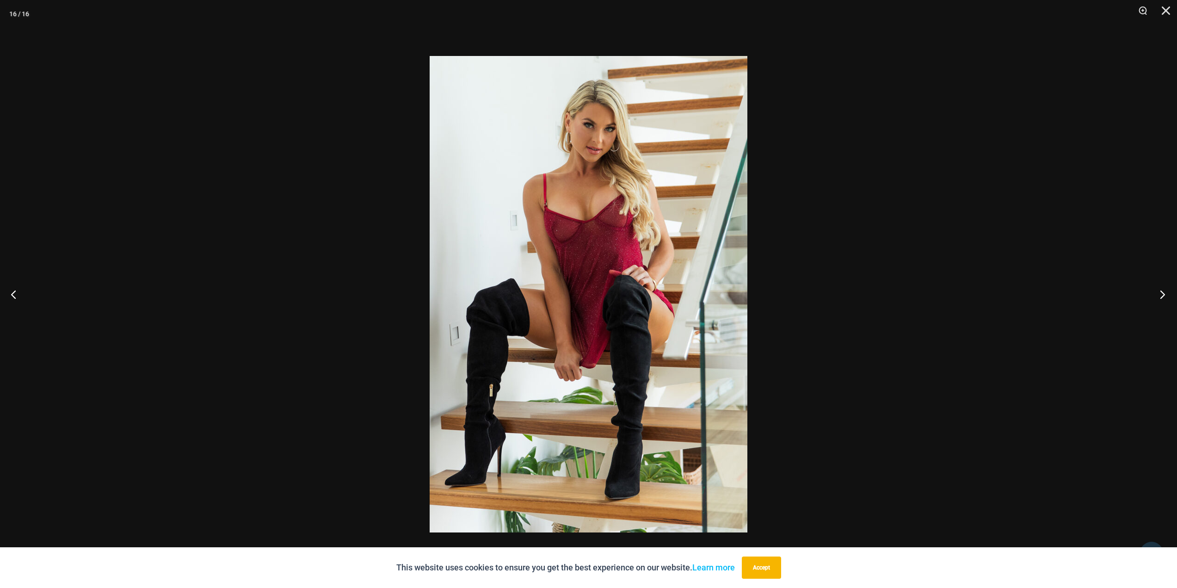
click at [1157, 299] on button "Next" at bounding box center [1159, 294] width 35 height 46
